Goal: Find contact information: Find contact information

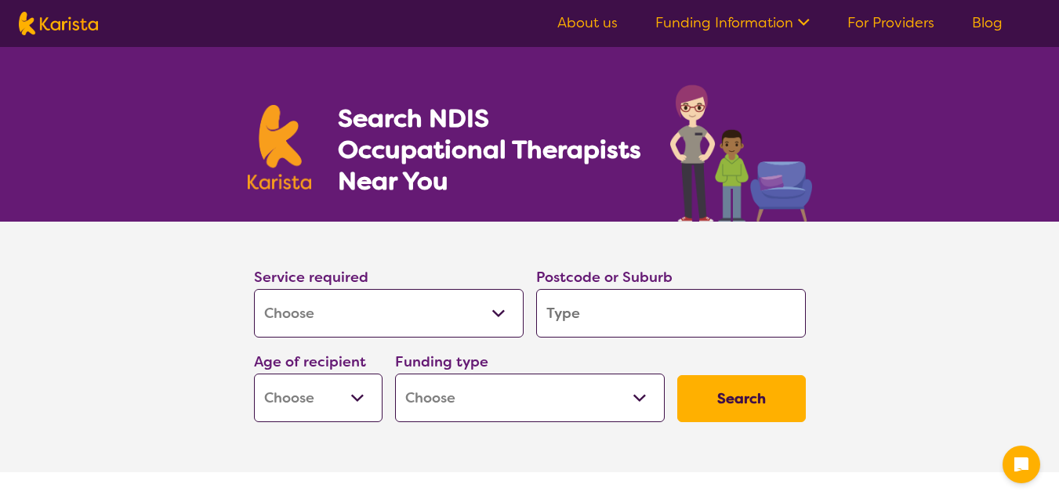
select select "[MEDICAL_DATA]"
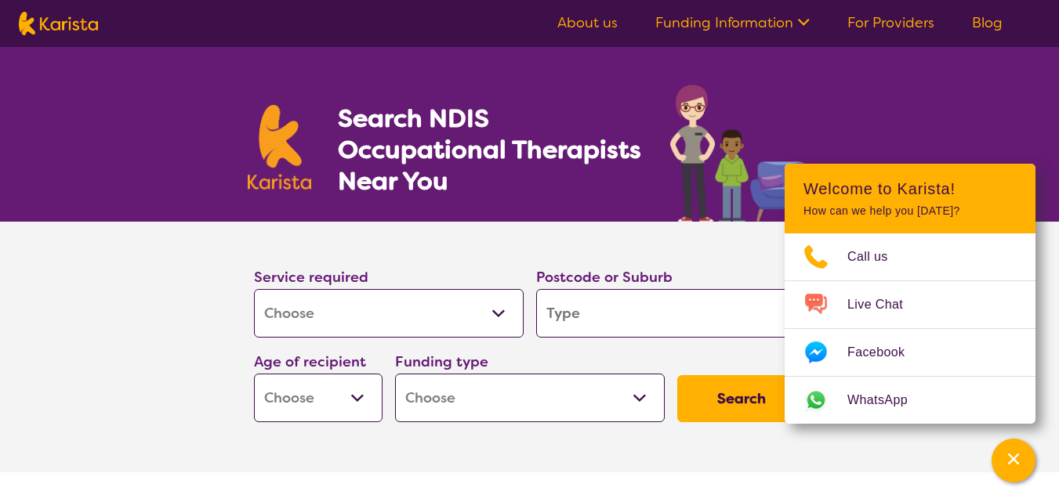
click at [634, 307] on input "search" at bounding box center [671, 313] width 270 height 49
type input "6"
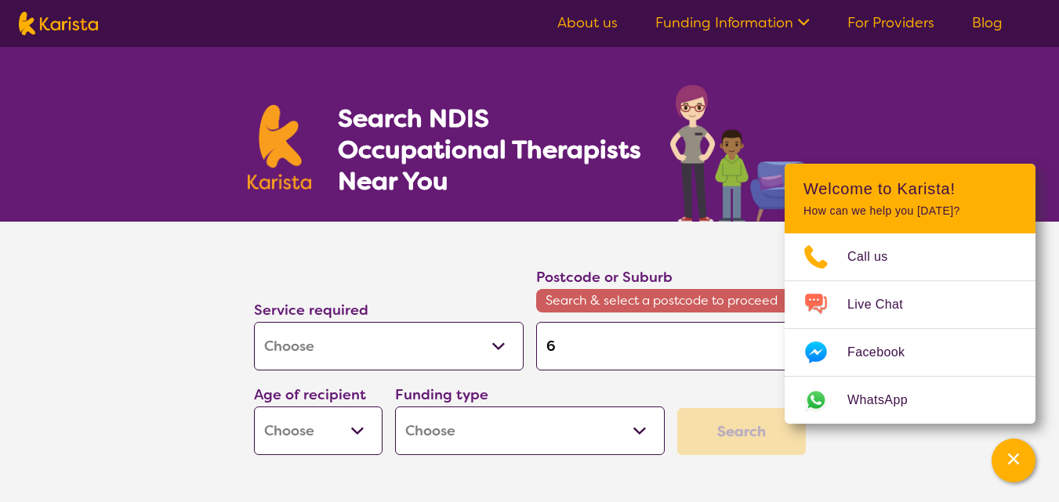
type input "60"
type input "606"
type input "6065"
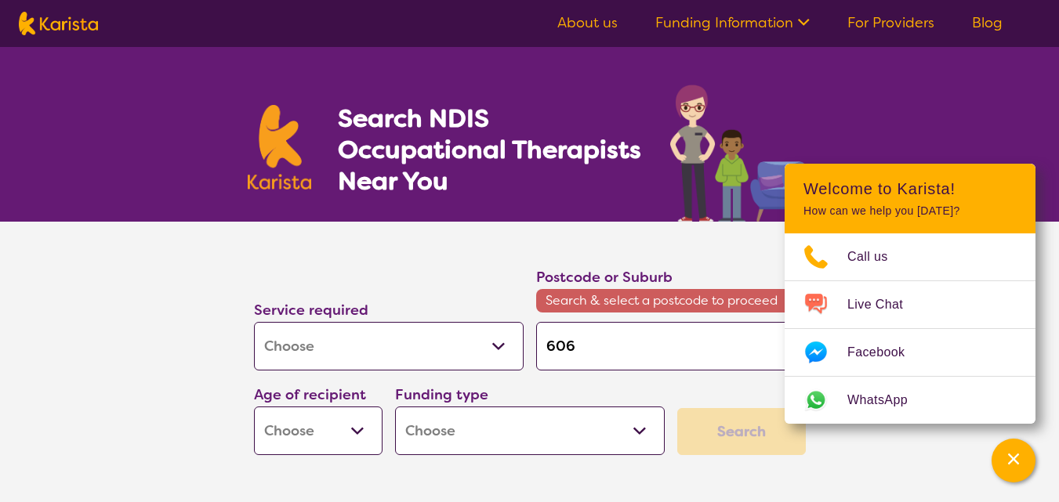
type input "6065"
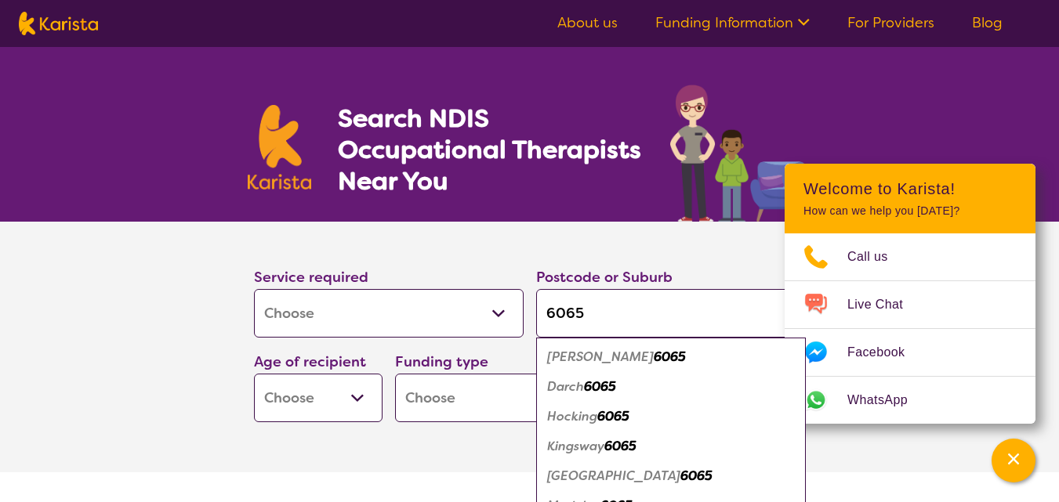
type input "6065"
click at [606, 393] on em "6065" at bounding box center [600, 387] width 32 height 16
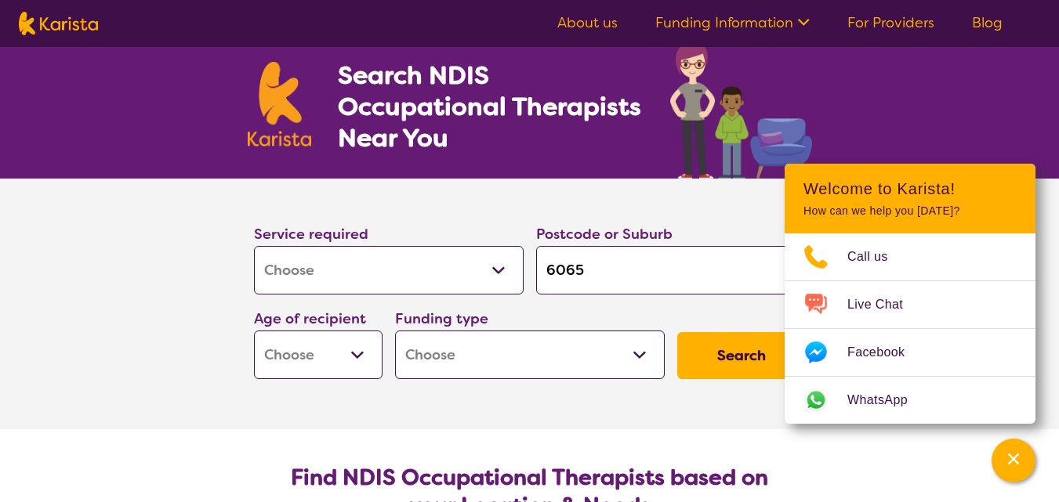
scroll to position [78, 0]
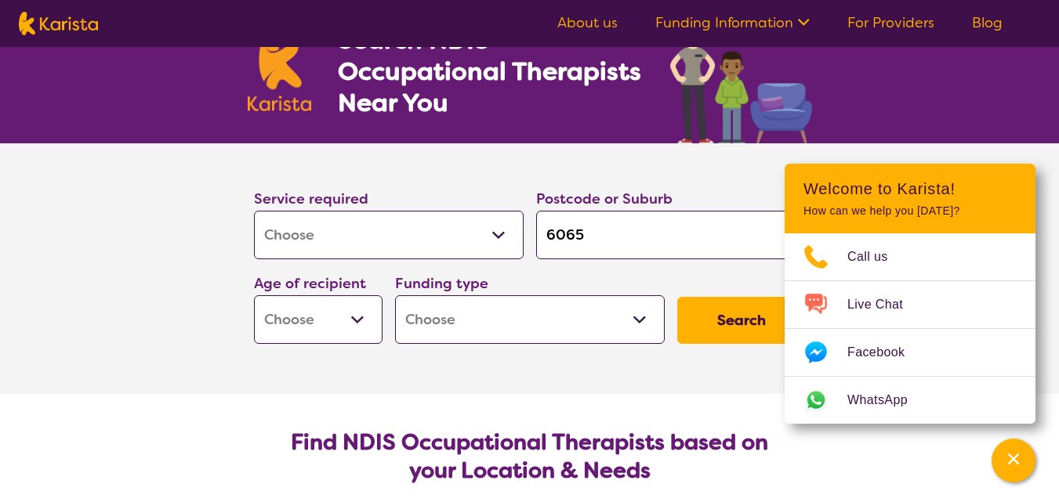
click at [354, 314] on select "Early Childhood - 0 to 9 Child - 10 to 11 Adolescent - 12 to 17 Adult - 18 to 6…" at bounding box center [318, 320] width 129 height 49
select select "AS"
click at [254, 296] on select "Early Childhood - 0 to 9 Child - 10 to 11 Adolescent - 12 to 17 Adult - 18 to 6…" at bounding box center [318, 320] width 129 height 49
select select "AS"
click at [553, 325] on select "Home Care Package (HCP) National Disability Insurance Scheme (NDIS) I don't know" at bounding box center [530, 320] width 270 height 49
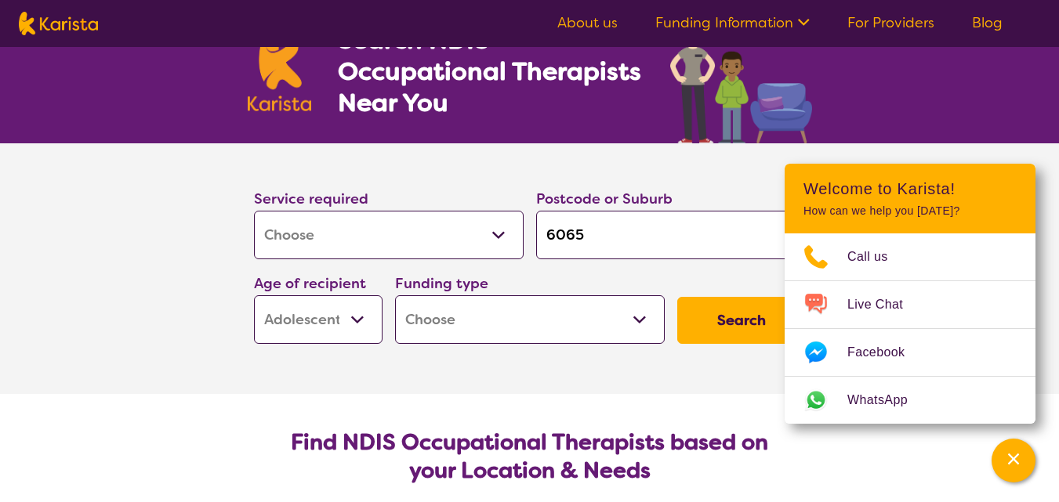
select select "NDIS"
click at [395, 296] on select "Home Care Package (HCP) National Disability Insurance Scheme (NDIS) I don't know" at bounding box center [530, 320] width 270 height 49
select select "NDIS"
click at [724, 319] on button "Search" at bounding box center [741, 320] width 129 height 47
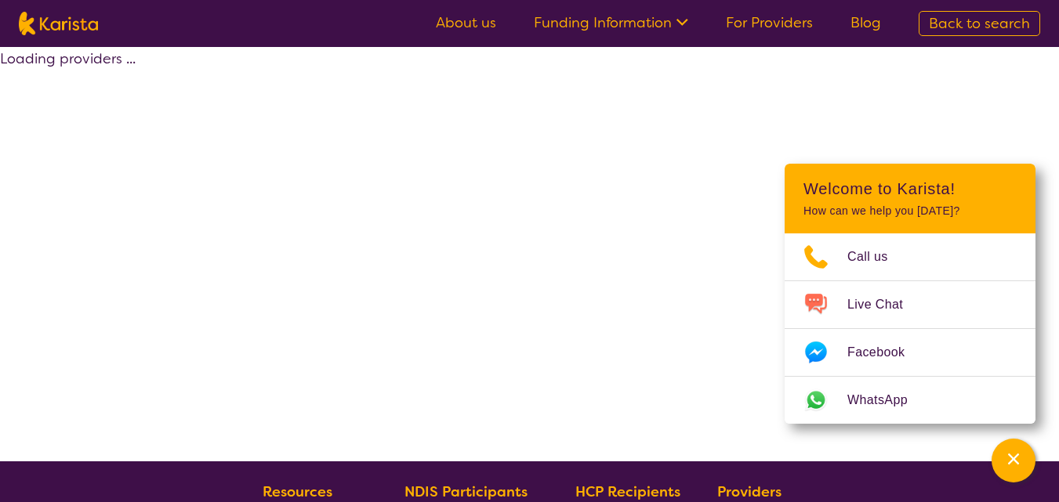
select select "by_score"
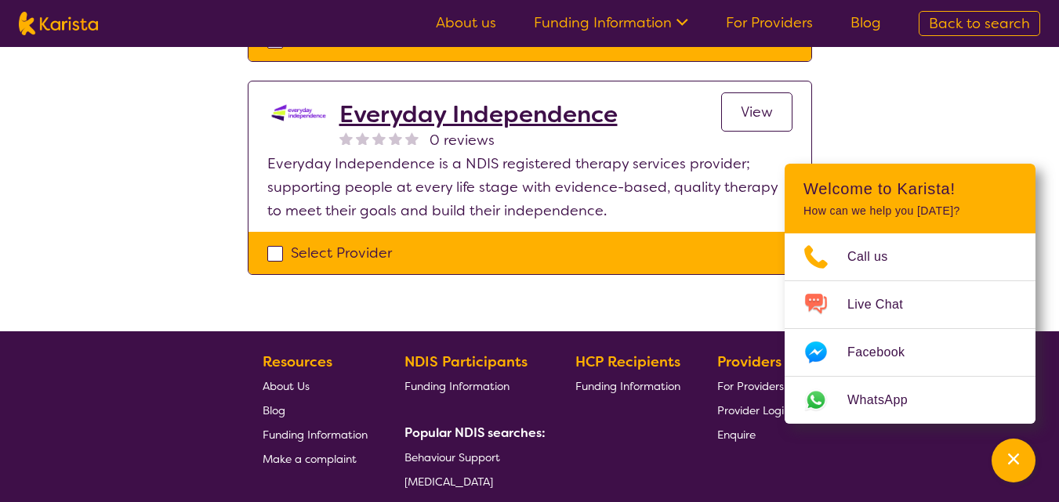
scroll to position [862, 0]
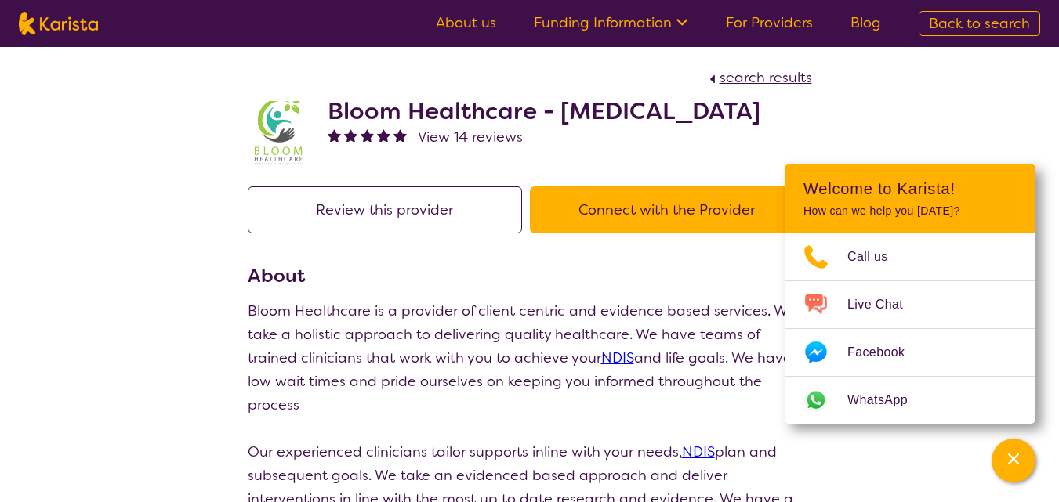
click at [711, 234] on button "Connect with the Provider" at bounding box center [667, 210] width 274 height 47
